Goal: Task Accomplishment & Management: Use online tool/utility

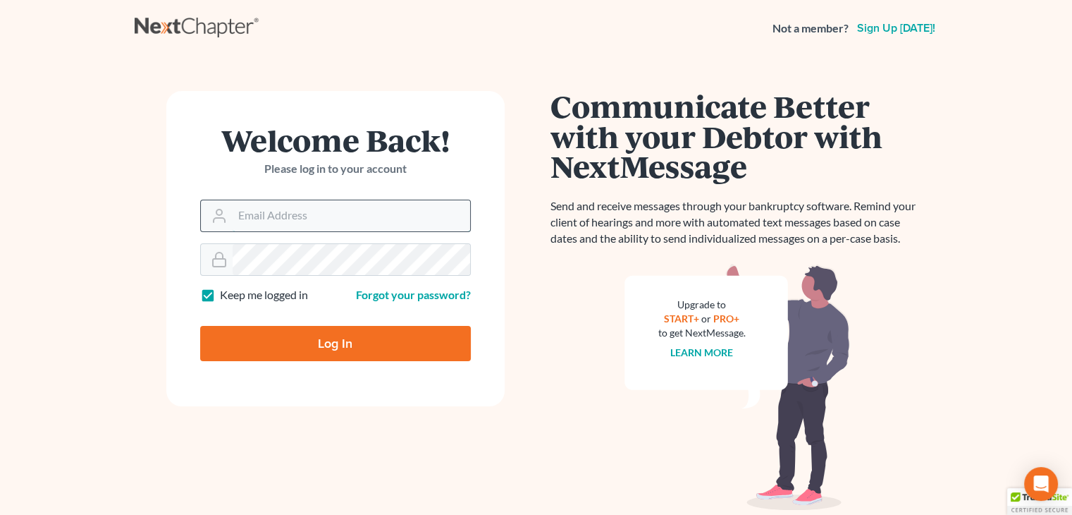
click at [372, 217] on input "Email Address" at bounding box center [352, 215] width 238 height 31
type input "[EMAIL_ADDRESS][DOMAIN_NAME]"
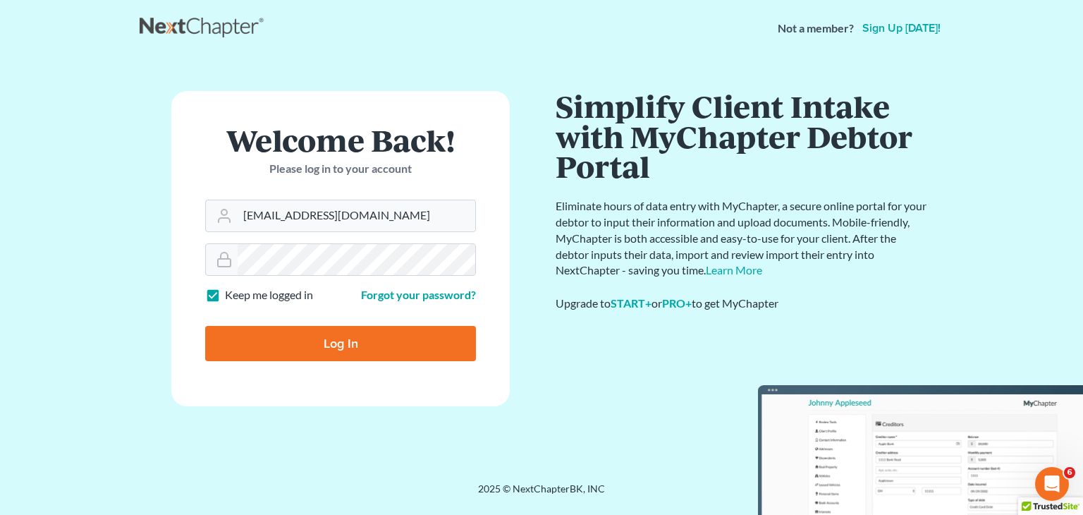
click at [348, 334] on input "Log In" at bounding box center [340, 343] width 271 height 35
type input "Thinking..."
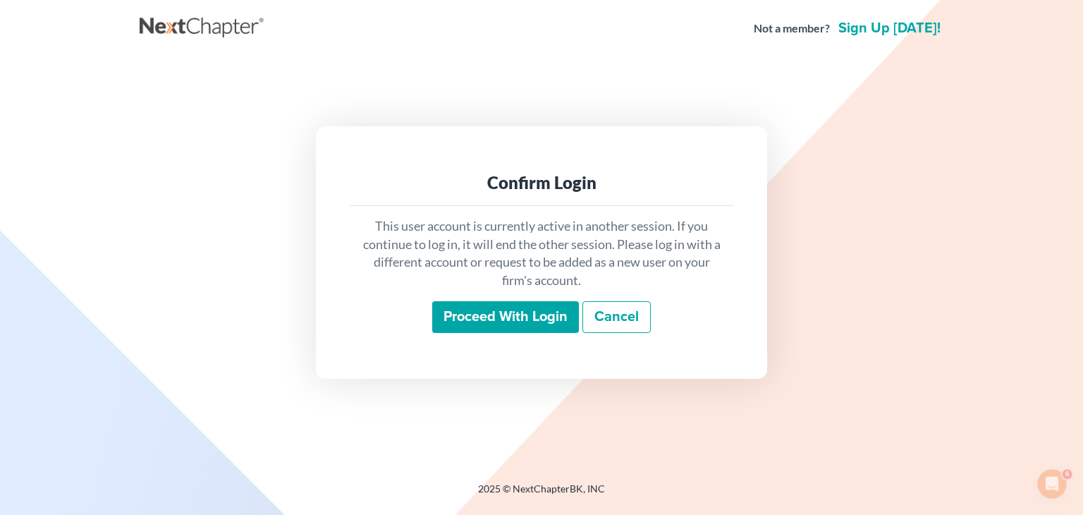
click at [496, 316] on input "Proceed with login" at bounding box center [505, 317] width 147 height 32
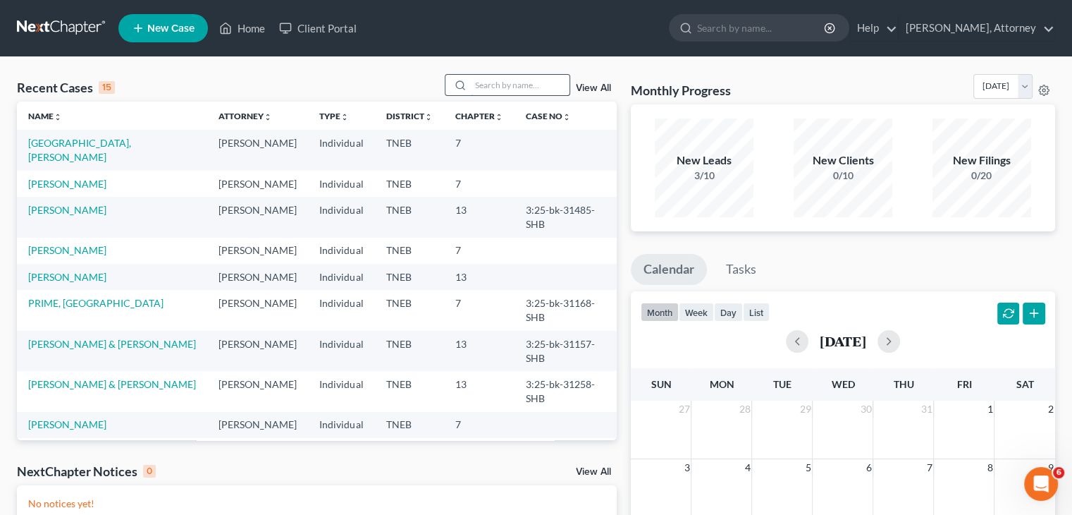
click at [511, 85] on input "search" at bounding box center [520, 85] width 99 height 20
type input "lagunas"
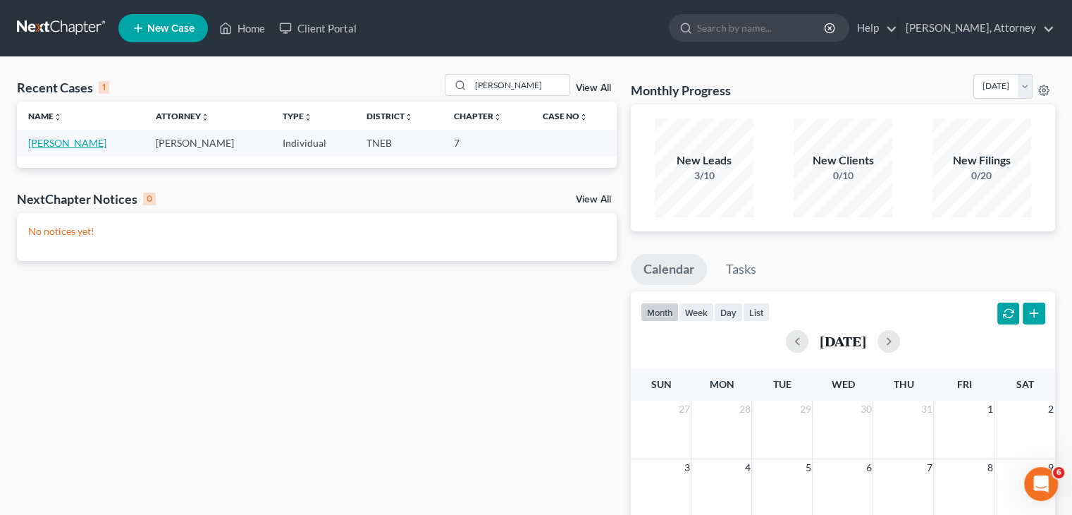
click at [85, 142] on link "LAGUNAS, SANDRA" at bounding box center [67, 143] width 78 height 12
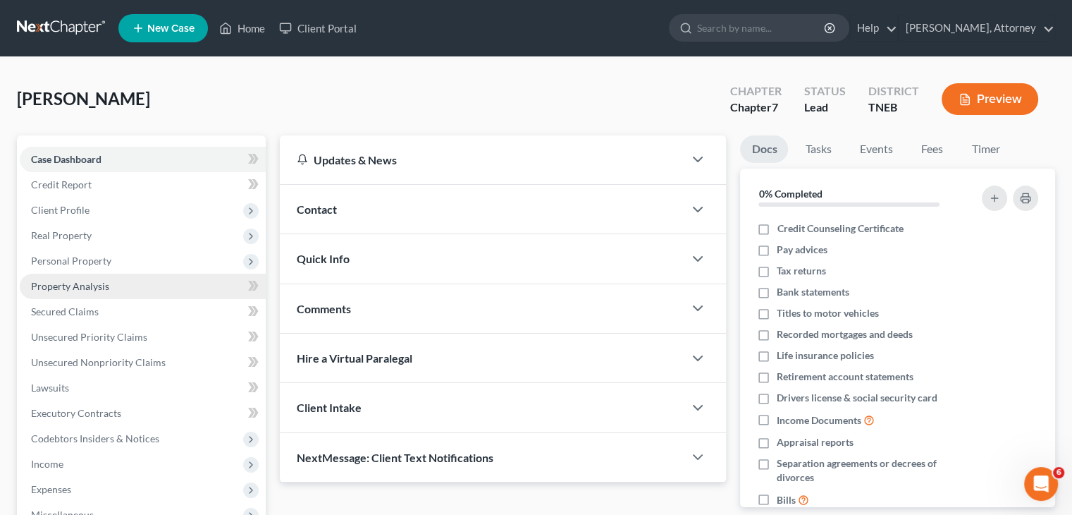
click at [107, 286] on span "Property Analysis" at bounding box center [70, 286] width 78 height 12
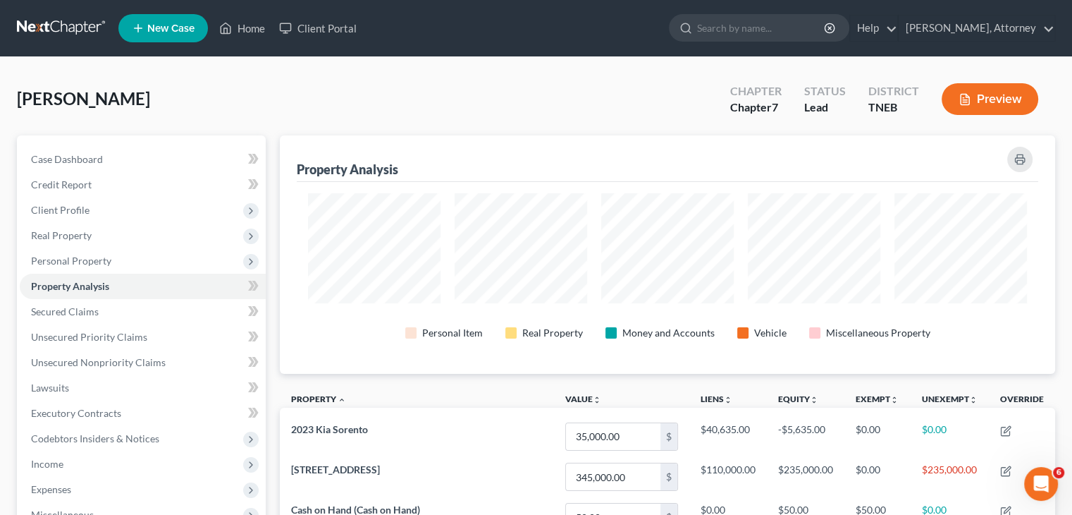
click at [976, 102] on button "Preview" at bounding box center [990, 99] width 97 height 32
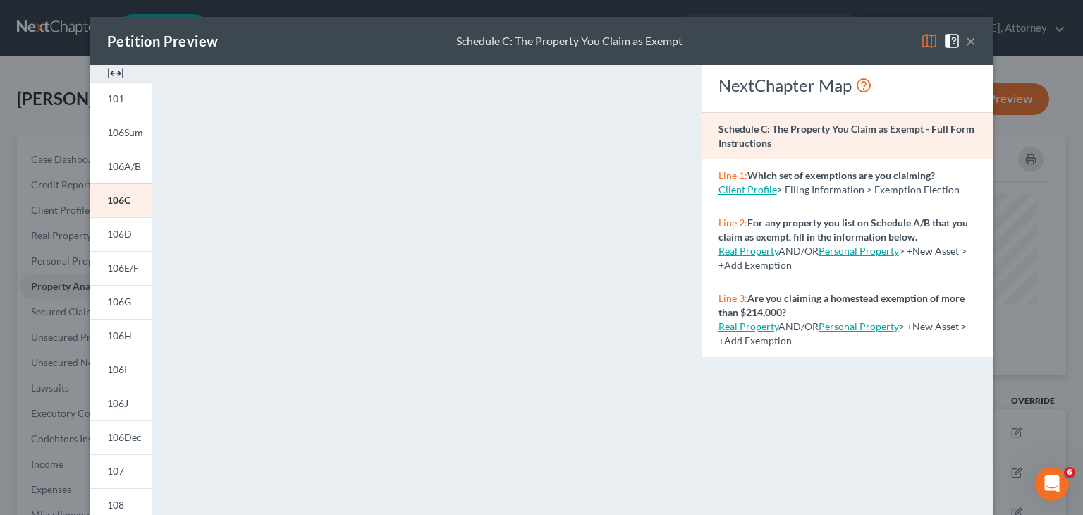
click at [921, 46] on img at bounding box center [929, 40] width 17 height 17
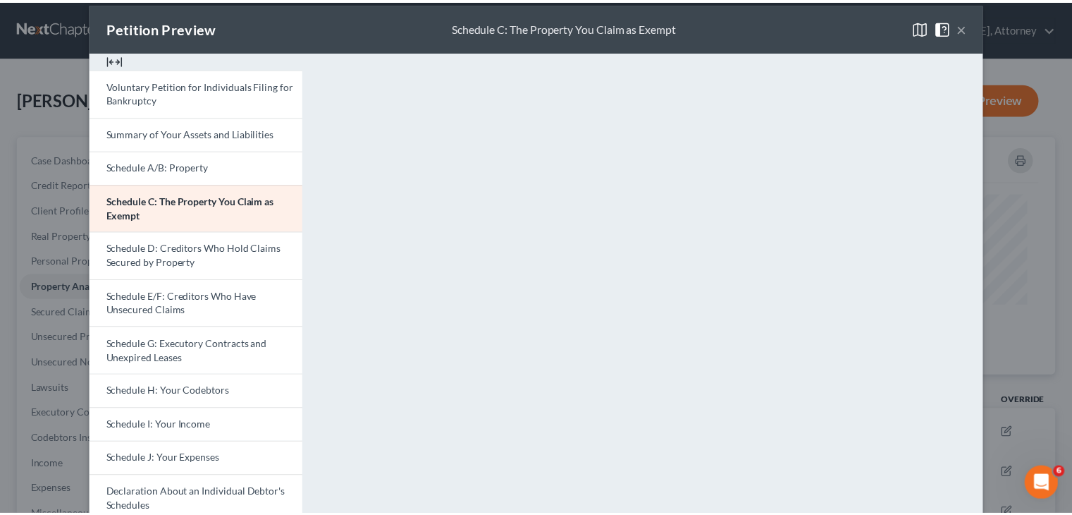
scroll to position [8, 0]
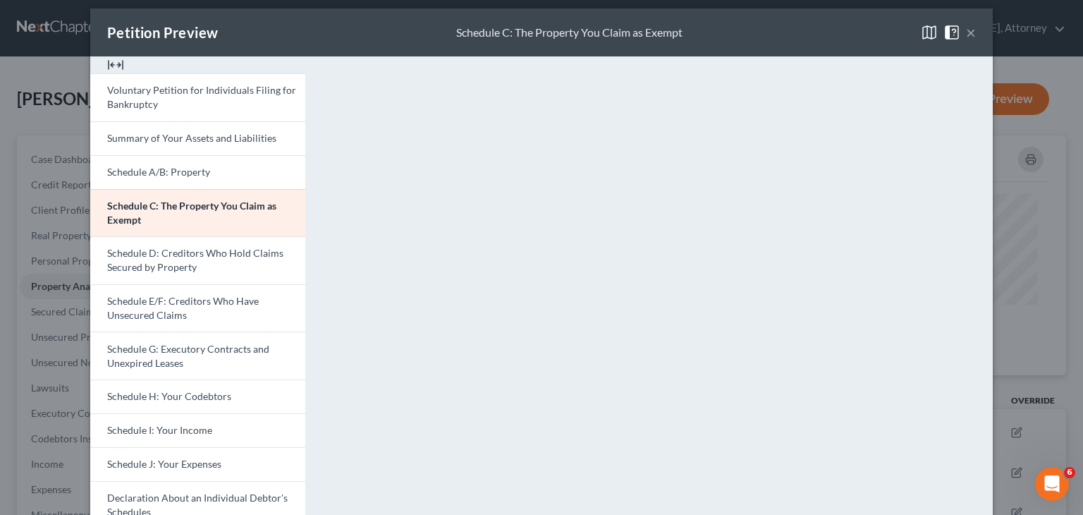
click at [966, 35] on button "×" at bounding box center [971, 32] width 10 height 17
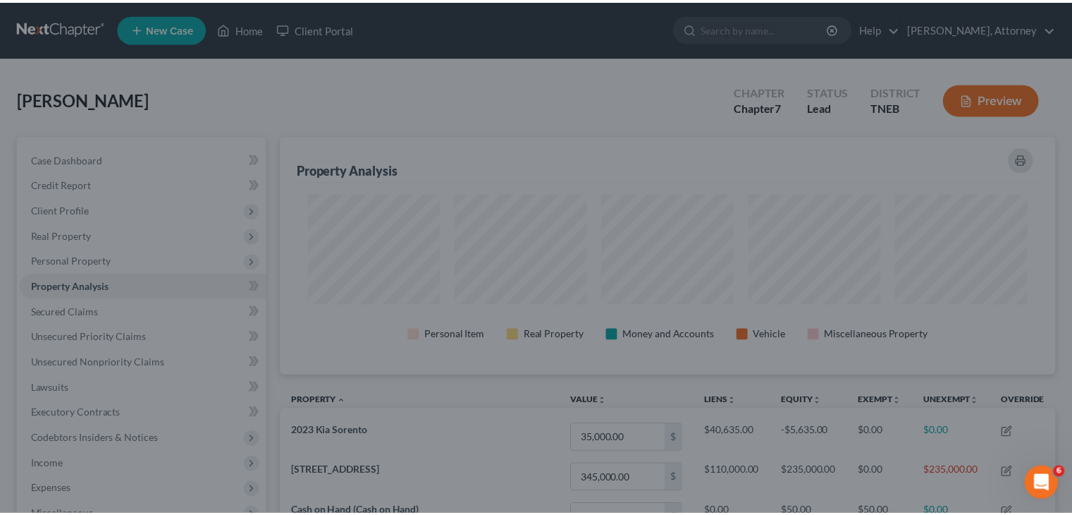
scroll to position [0, 0]
